Goal: Task Accomplishment & Management: Use online tool/utility

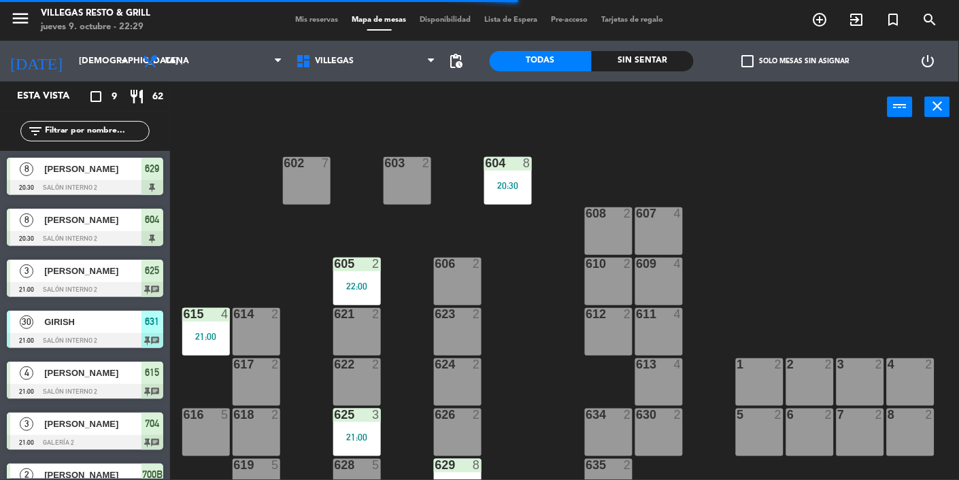
click at [66, 165] on span "[PERSON_NAME]" at bounding box center [92, 169] width 97 height 14
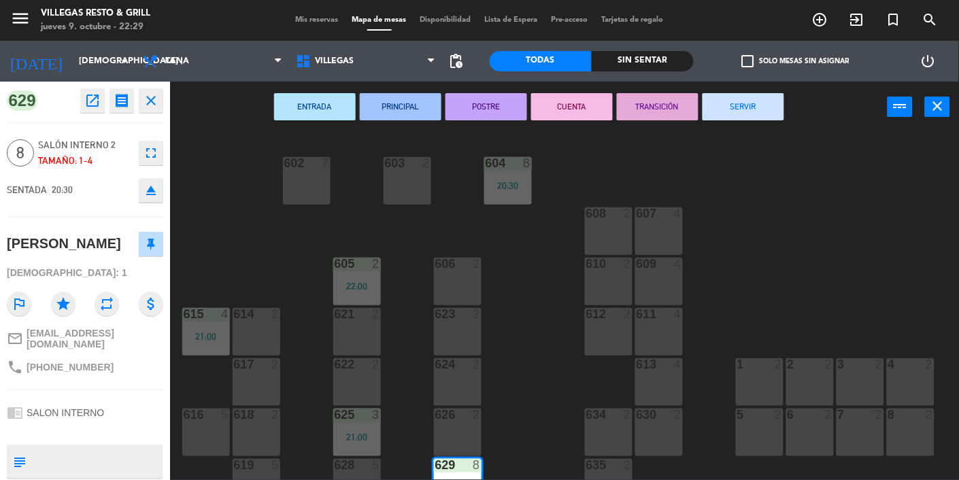
click at [757, 112] on button "SERVIR" at bounding box center [743, 106] width 82 height 27
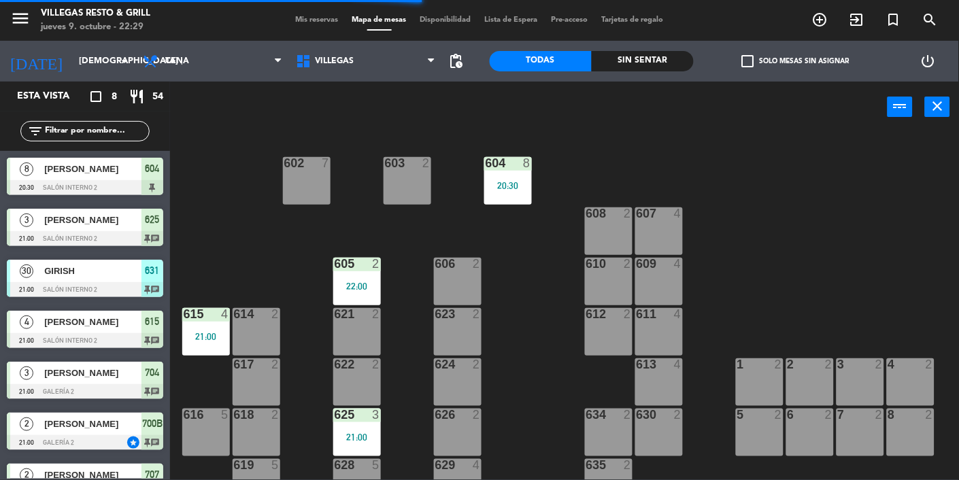
click at [64, 180] on div at bounding box center [85, 187] width 156 height 15
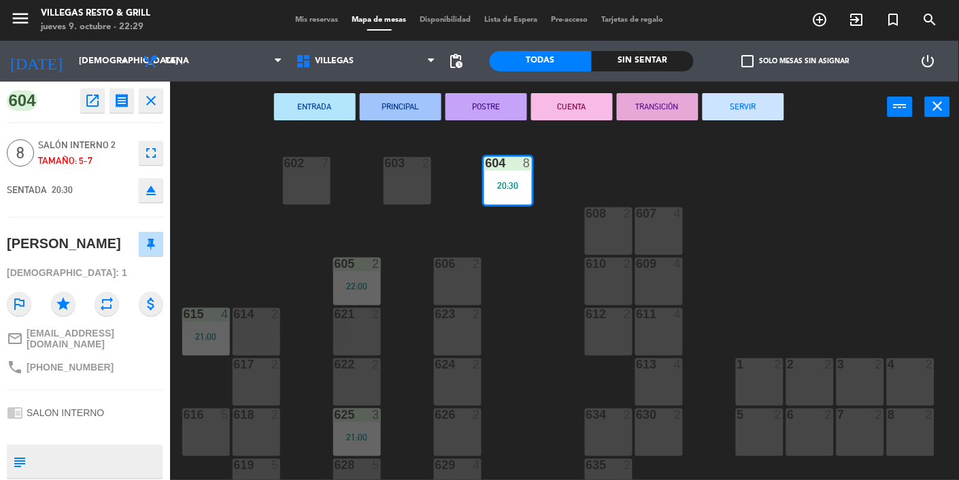
click at [738, 109] on button "SERVIR" at bounding box center [743, 106] width 82 height 27
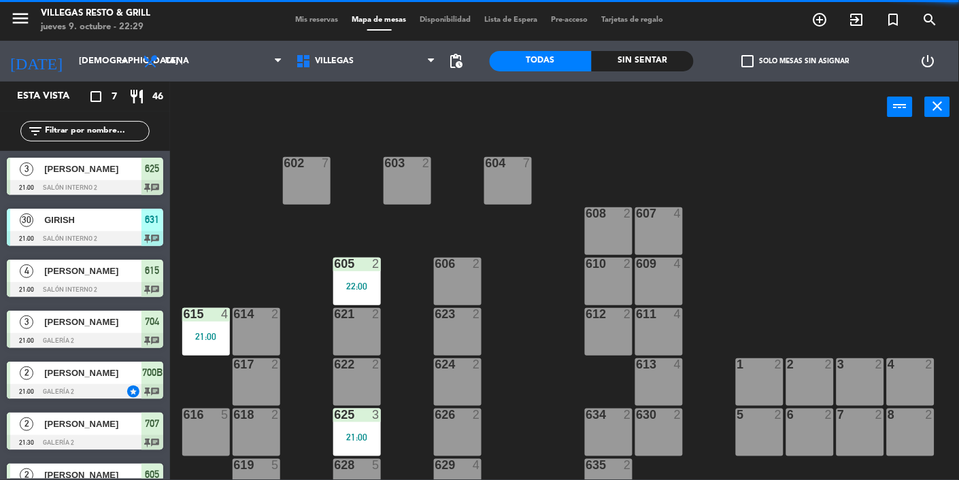
click at [70, 176] on span "[PERSON_NAME]" at bounding box center [92, 169] width 97 height 14
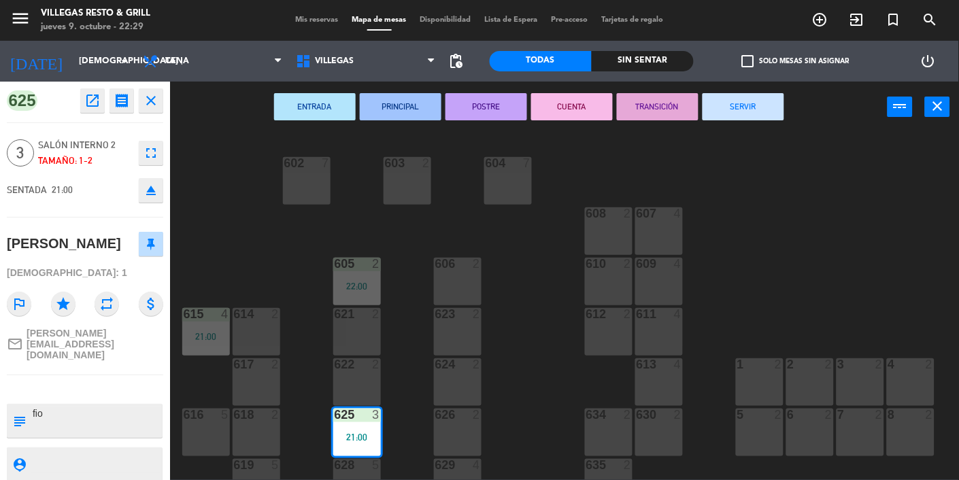
click at [761, 103] on button "SERVIR" at bounding box center [743, 106] width 82 height 27
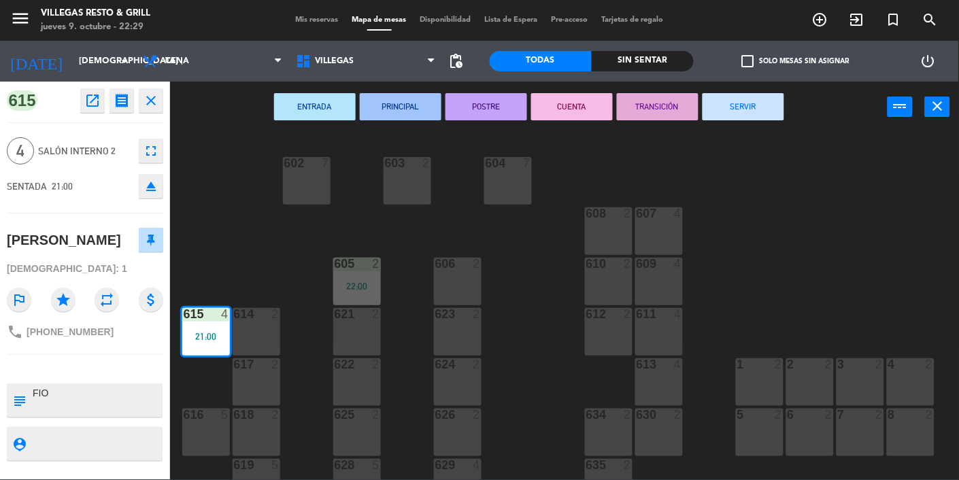
click at [779, 101] on button "SERVIR" at bounding box center [743, 106] width 82 height 27
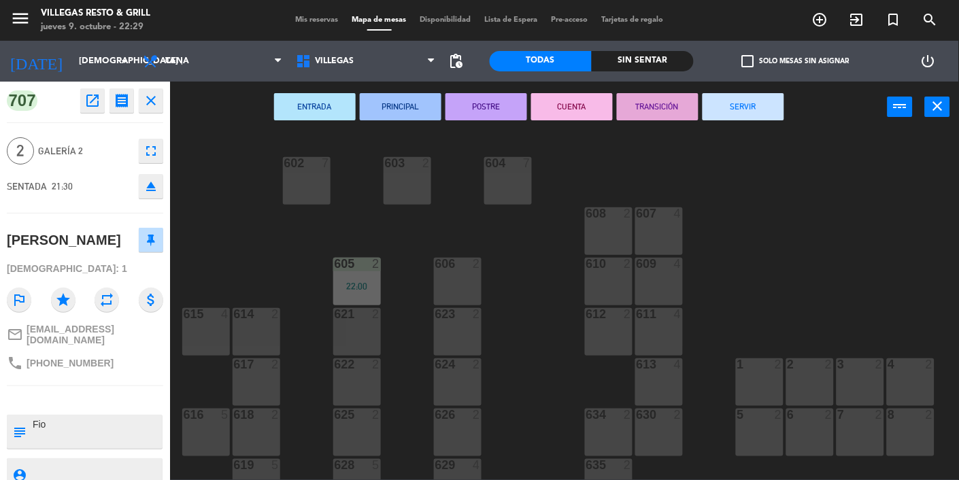
click at [768, 95] on button "SERVIR" at bounding box center [743, 106] width 82 height 27
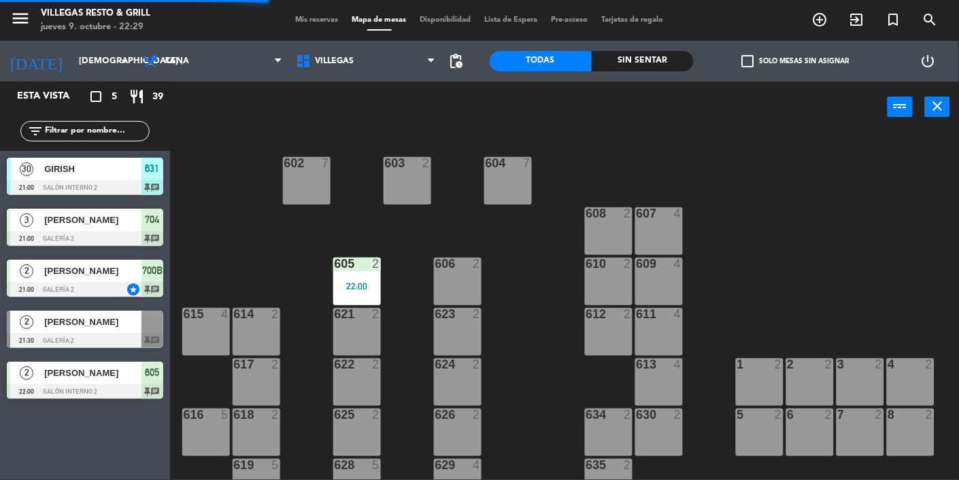
click at [69, 162] on span "GIRISH" at bounding box center [92, 169] width 97 height 14
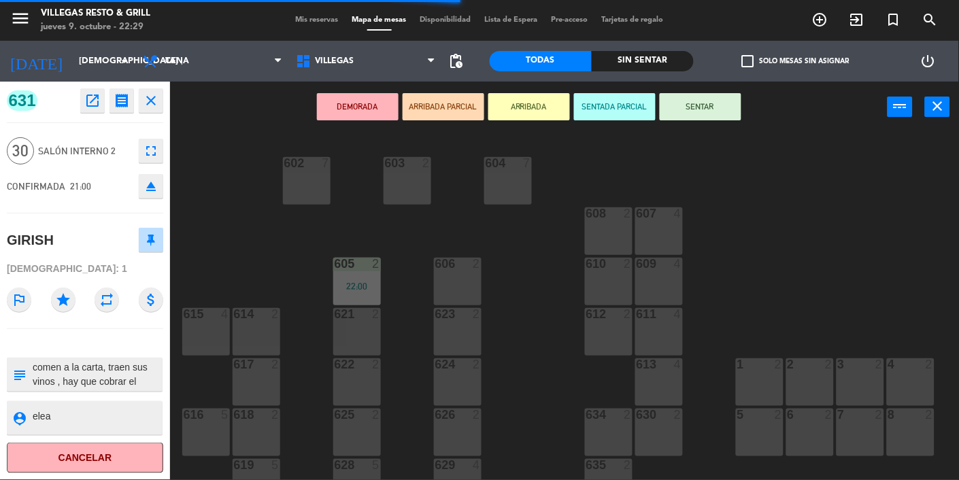
click at [158, 100] on icon "close" at bounding box center [151, 100] width 16 height 16
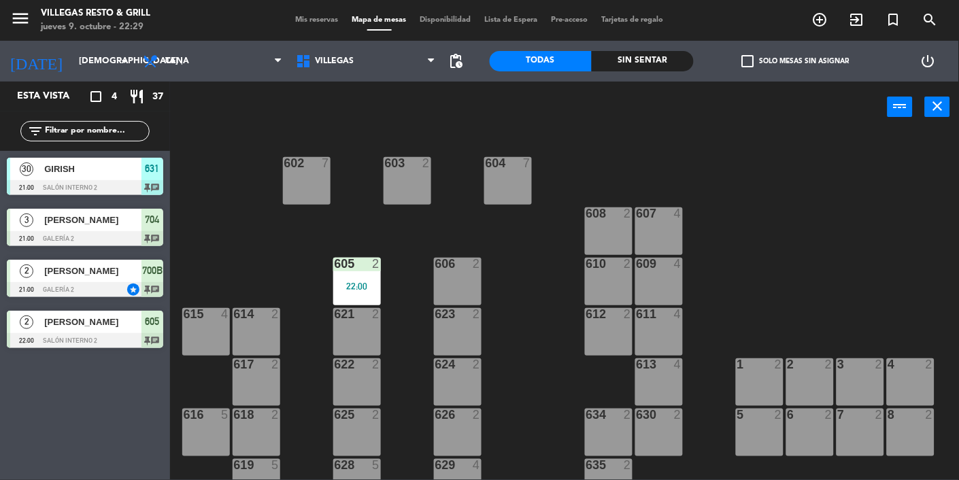
click at [83, 332] on div "[PERSON_NAME]" at bounding box center [92, 322] width 99 height 22
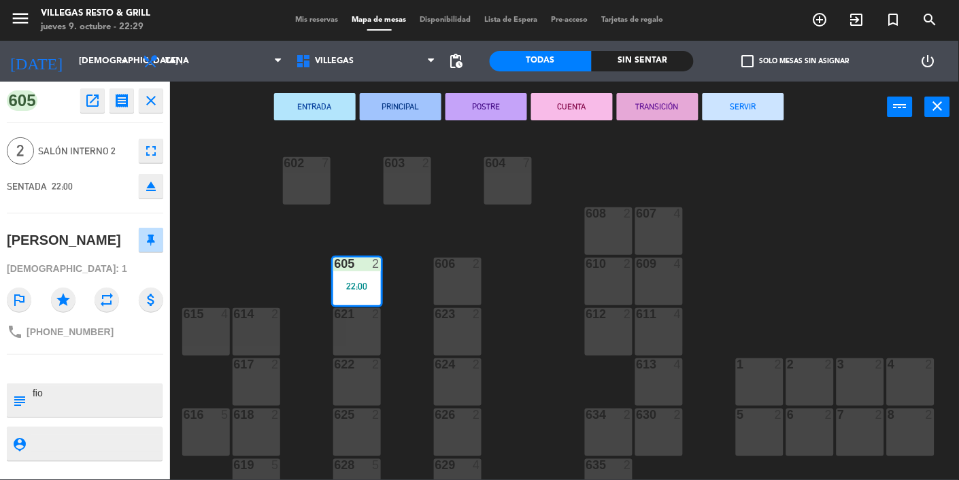
scroll to position [7, 0]
click at [746, 97] on button "SERVIR" at bounding box center [743, 106] width 82 height 27
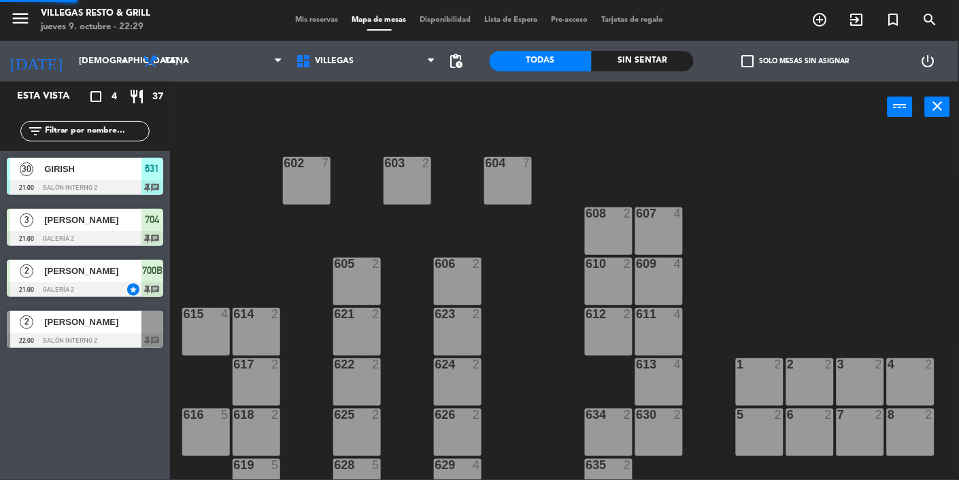
scroll to position [0, 0]
